Goal: Task Accomplishment & Management: Use online tool/utility

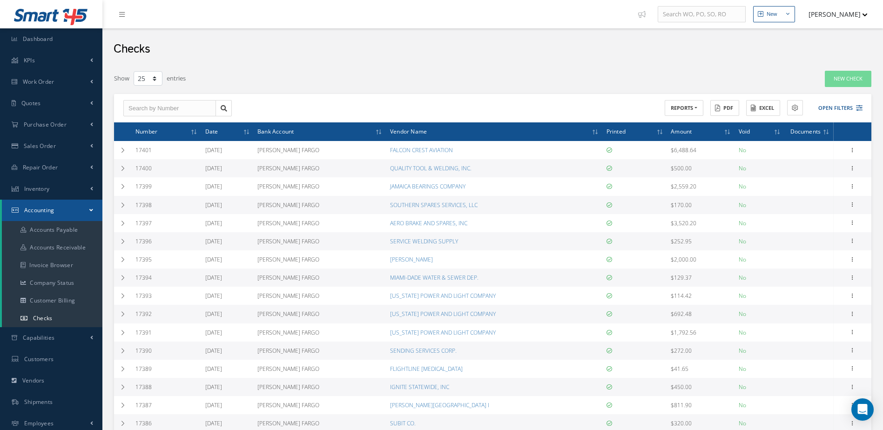
select select "25"
click at [52, 228] on link "Accounts Payable" at bounding box center [52, 230] width 101 height 18
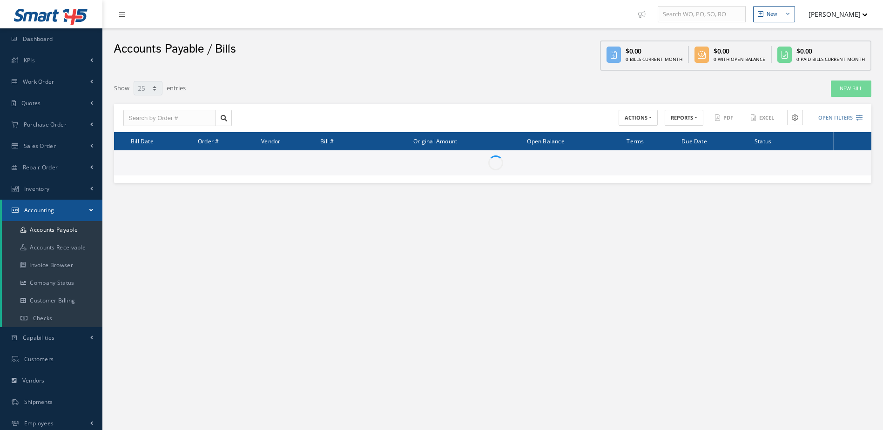
select select "25"
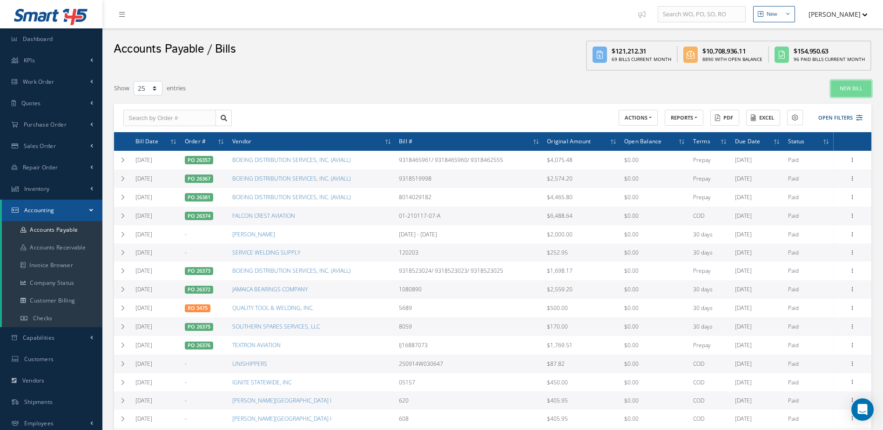
click at [854, 88] on link "New Bill" at bounding box center [851, 89] width 40 height 16
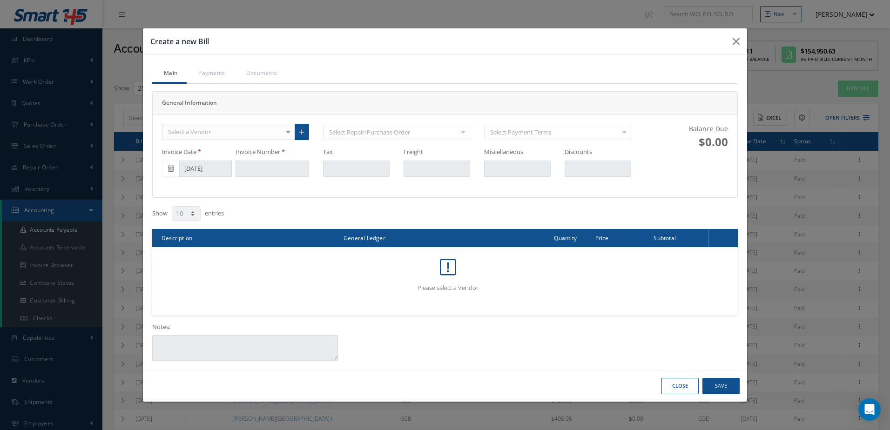
click at [271, 130] on div "Select a Vendor" at bounding box center [228, 132] width 133 height 17
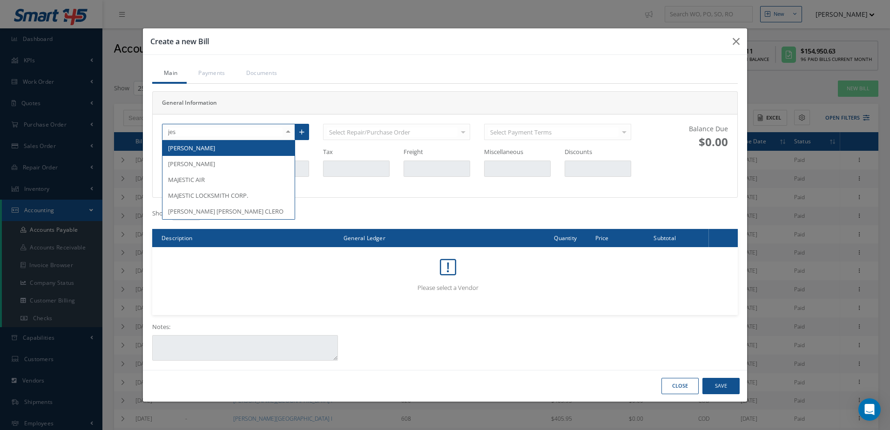
type input "[PERSON_NAME]"
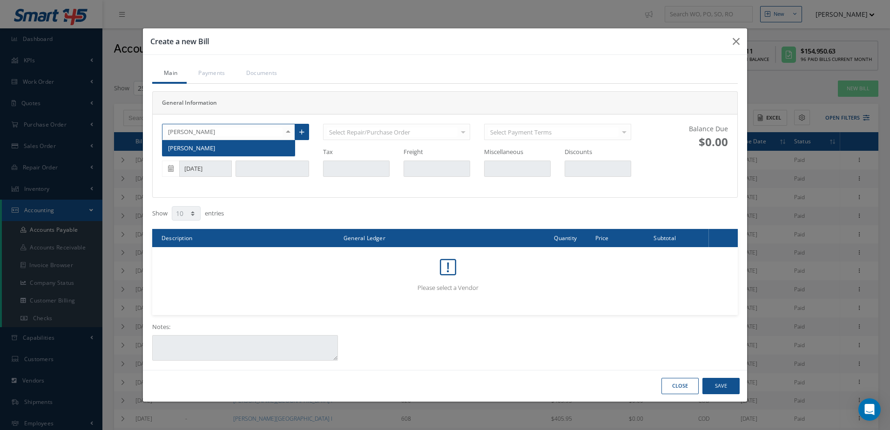
click at [253, 144] on span "[PERSON_NAME]" at bounding box center [228, 148] width 132 height 16
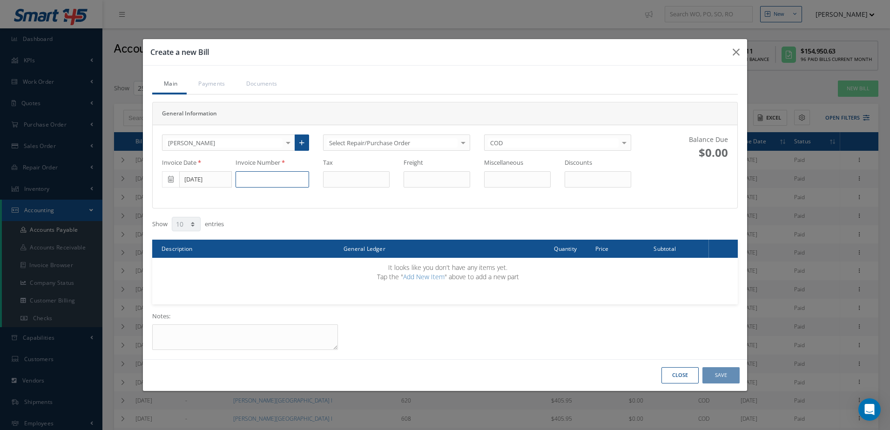
click at [254, 183] on input at bounding box center [273, 179] width 74 height 17
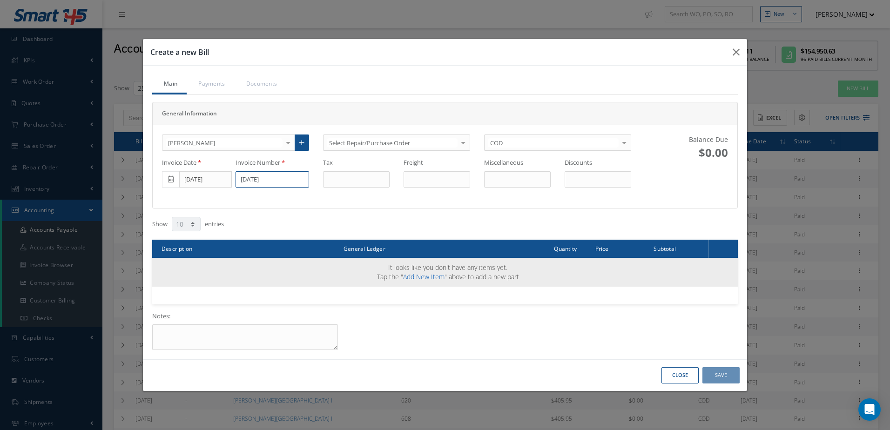
type input "[DATE]"
click at [427, 279] on link "Add New Item" at bounding box center [423, 276] width 41 height 9
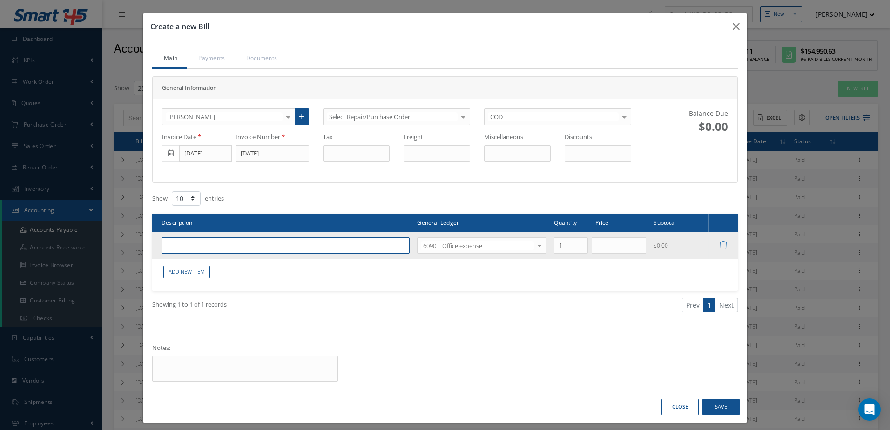
click at [275, 248] on input "text" at bounding box center [286, 245] width 248 height 17
type input "c"
type input "CONTRACT LABOR"
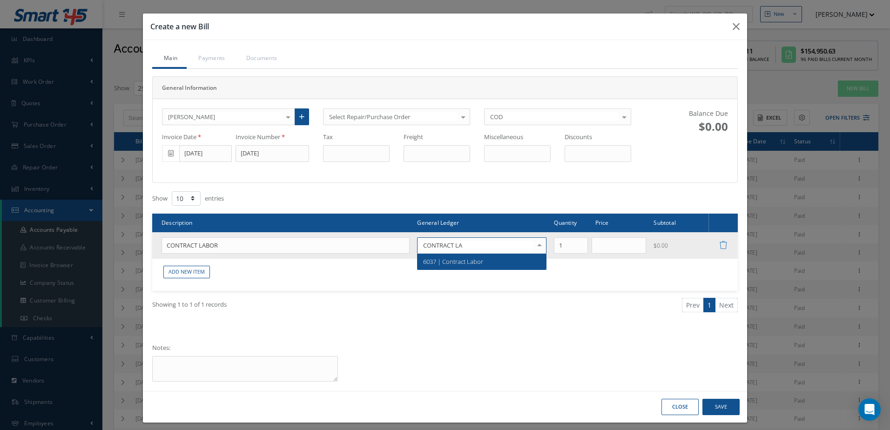
type input "CONTRACT LAB"
click at [504, 267] on span "6037 | Contract Labor" at bounding box center [481, 262] width 128 height 16
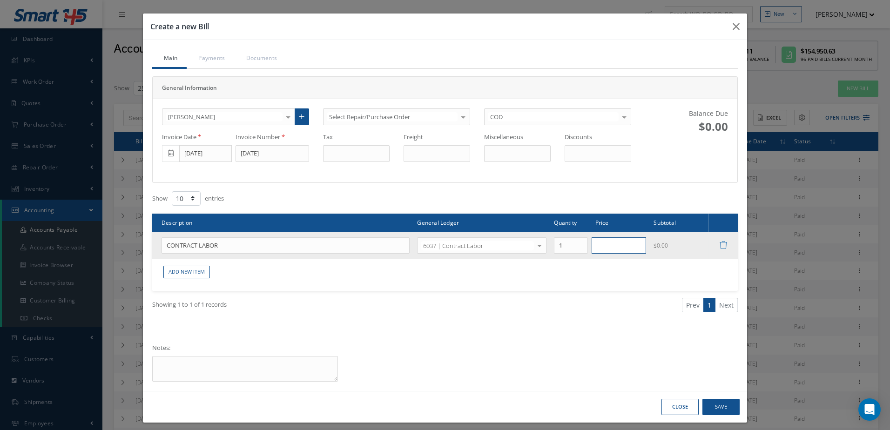
click at [607, 251] on input "text" at bounding box center [619, 245] width 55 height 17
type input "772.86"
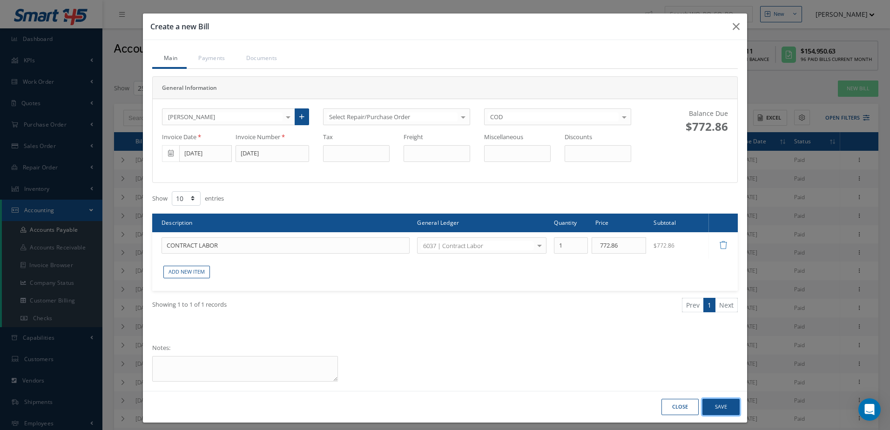
click at [721, 404] on button "Save" at bounding box center [720, 407] width 37 height 16
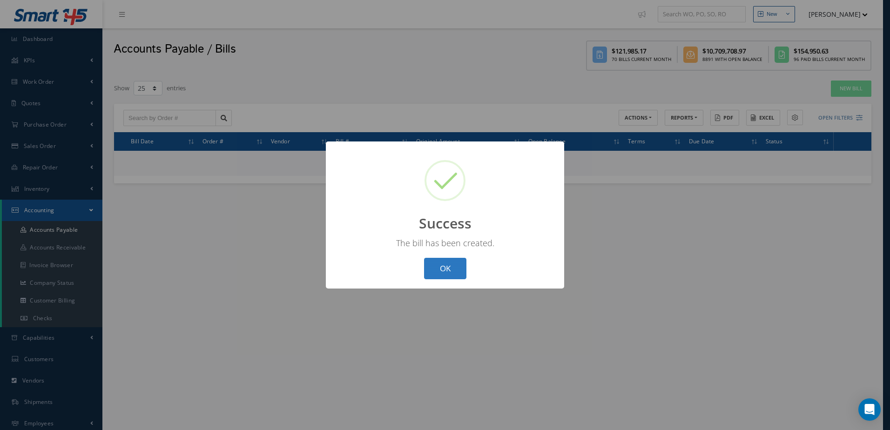
click at [449, 265] on button "OK" at bounding box center [445, 269] width 42 height 22
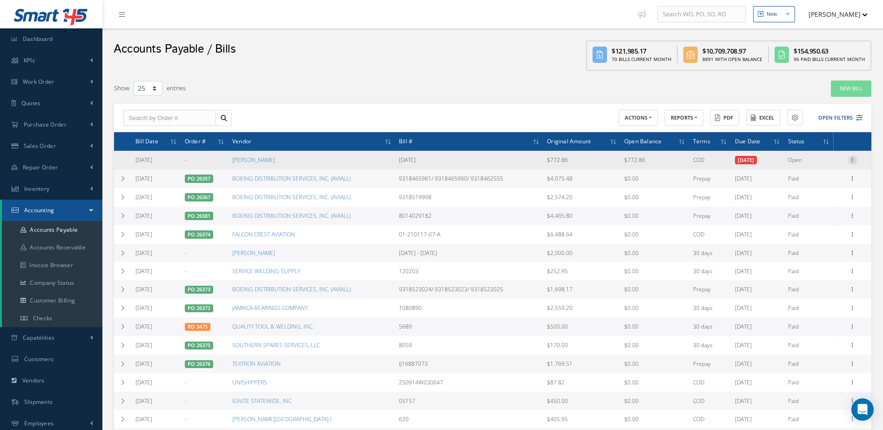
click at [850, 161] on icon at bounding box center [852, 158] width 9 height 7
click at [803, 188] on link "Make a Check" at bounding box center [810, 190] width 74 height 12
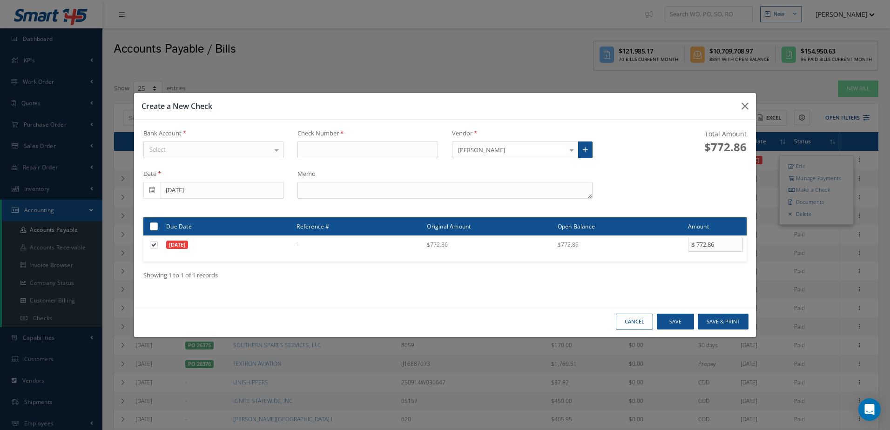
click at [241, 145] on div "Select" at bounding box center [213, 149] width 141 height 17
click at [240, 164] on span "[PERSON_NAME] FARGO" at bounding box center [214, 166] width 140 height 16
type input "17402"
click at [410, 192] on textarea at bounding box center [444, 190] width 295 height 17
type textarea "[DATE]"
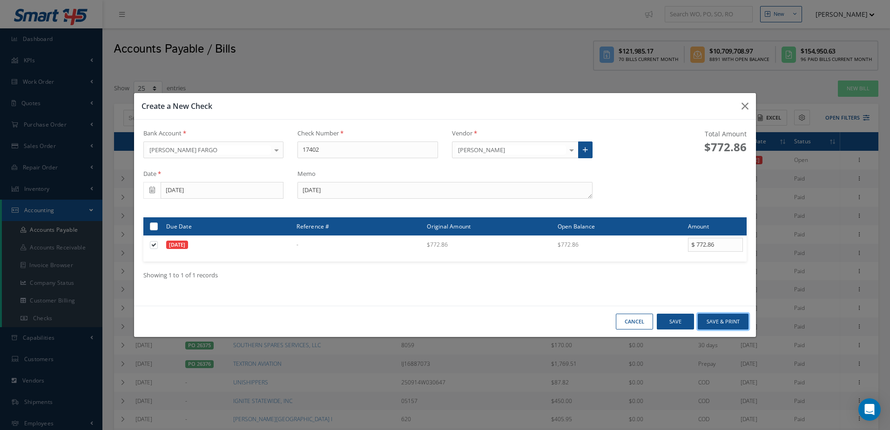
click at [711, 317] on button "Save & Print" at bounding box center [723, 322] width 51 height 16
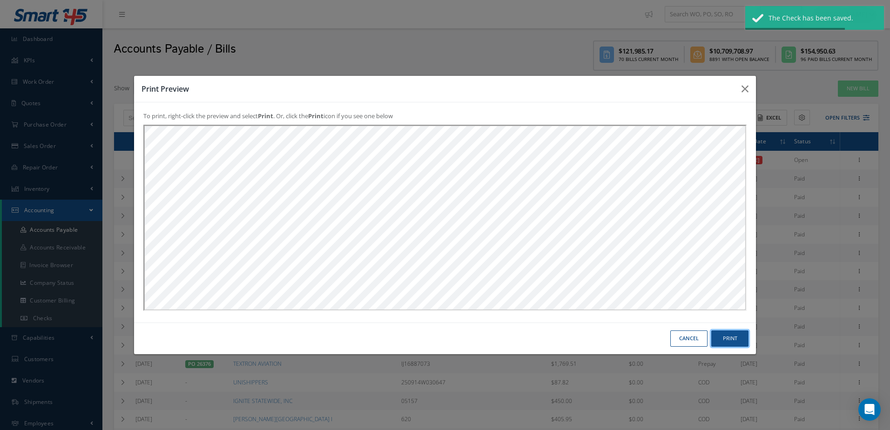
click at [736, 336] on button "Print" at bounding box center [729, 338] width 37 height 16
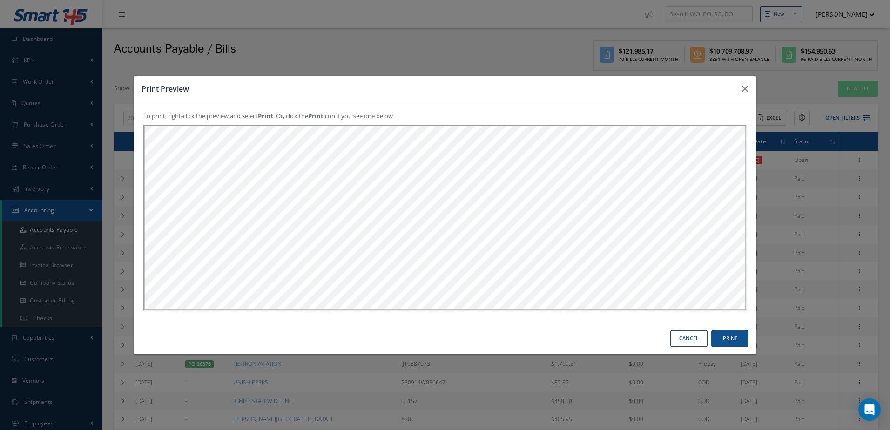
click at [679, 336] on button "Cancel" at bounding box center [688, 338] width 37 height 16
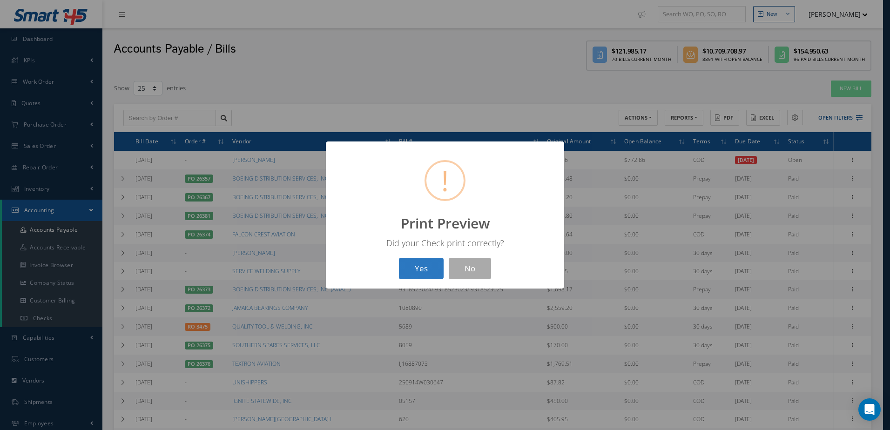
click at [427, 273] on button "Yes" at bounding box center [421, 269] width 45 height 22
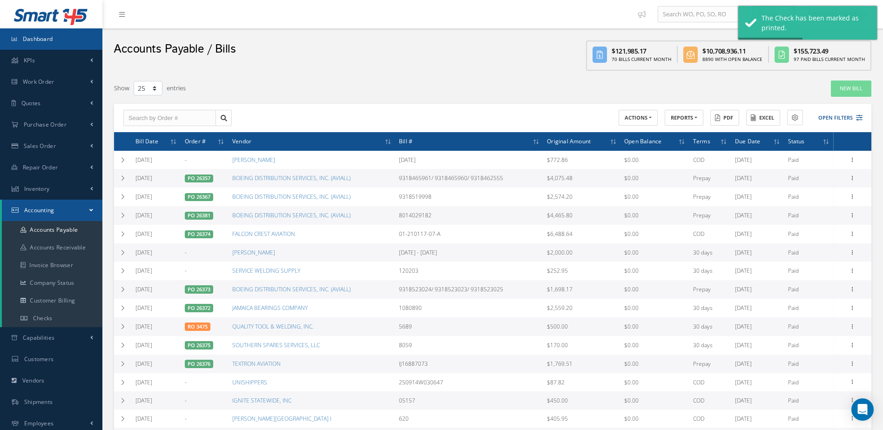
click at [35, 37] on span "Dashboard" at bounding box center [38, 39] width 30 height 8
